Goal: Navigation & Orientation: Find specific page/section

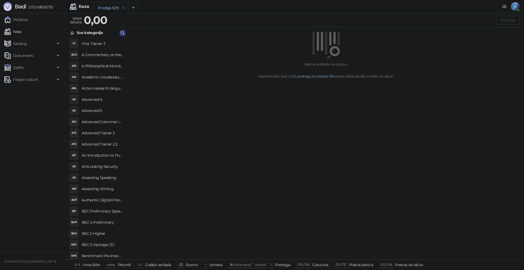
click at [55, 55] on span "Dokumenti" at bounding box center [29, 55] width 51 height 11
click at [43, 70] on link "Ulazni dokumenti" at bounding box center [27, 67] width 40 height 11
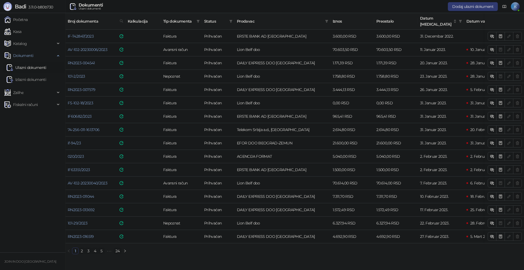
click at [120, 249] on link "24" at bounding box center [118, 251] width 8 height 6
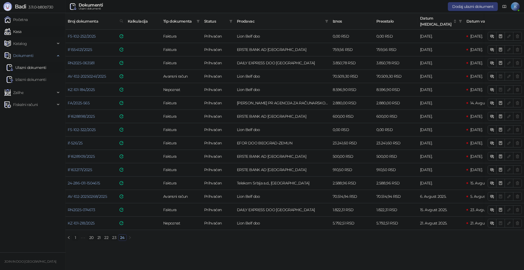
click at [21, 32] on link "Kasa" at bounding box center [12, 31] width 17 height 11
